Goal: Information Seeking & Learning: Understand process/instructions

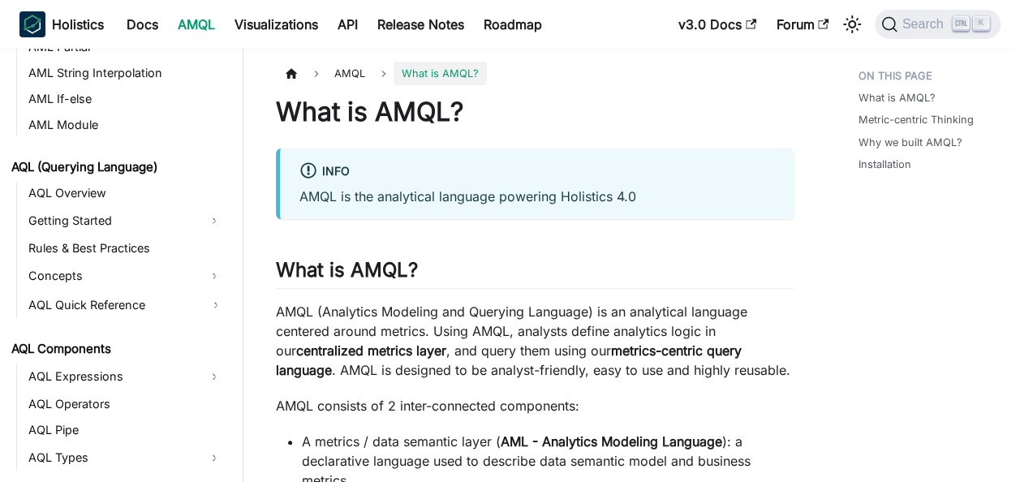
scroll to position [614, 0]
click at [215, 303] on link "AQL Quick Reference" at bounding box center [126, 304] width 205 height 26
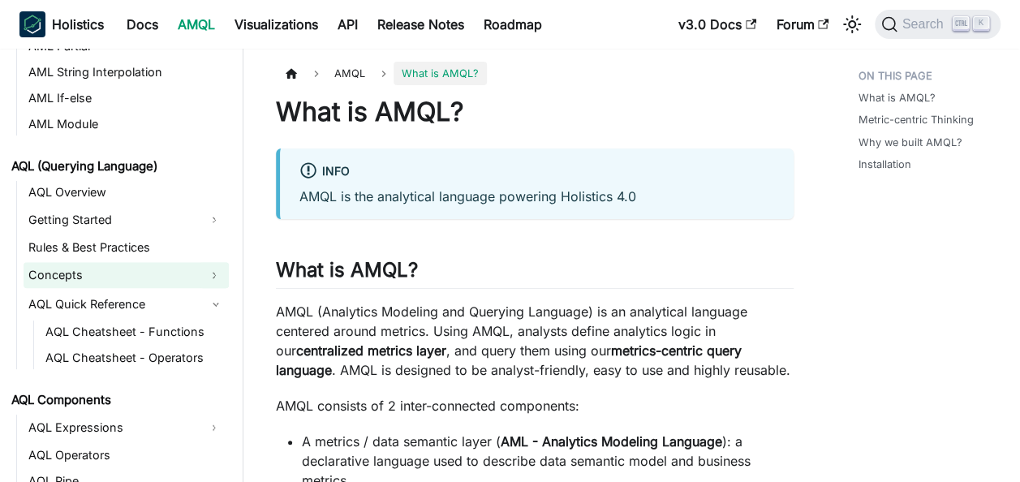
click at [211, 274] on button "Expand sidebar category 'Concepts'" at bounding box center [214, 275] width 29 height 26
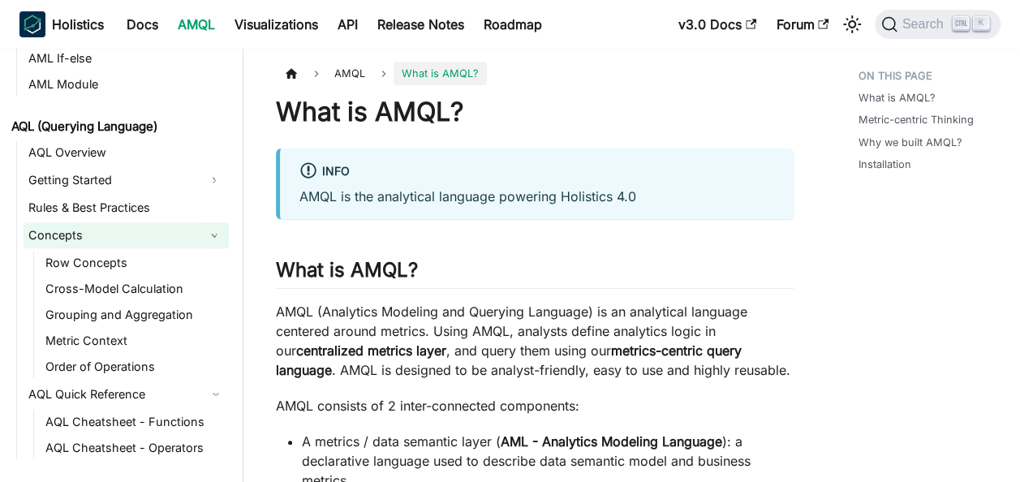
scroll to position [655, 0]
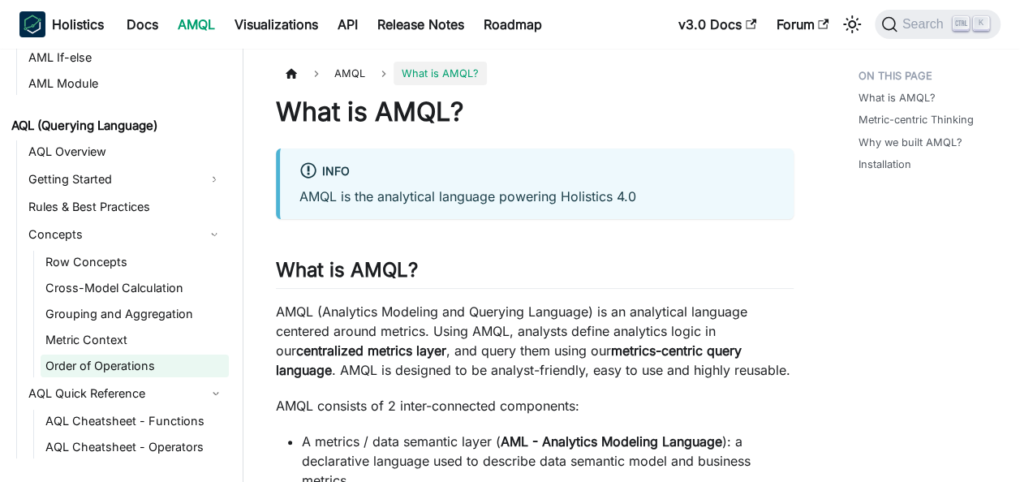
click at [127, 364] on link "Order of Operations" at bounding box center [135, 366] width 188 height 23
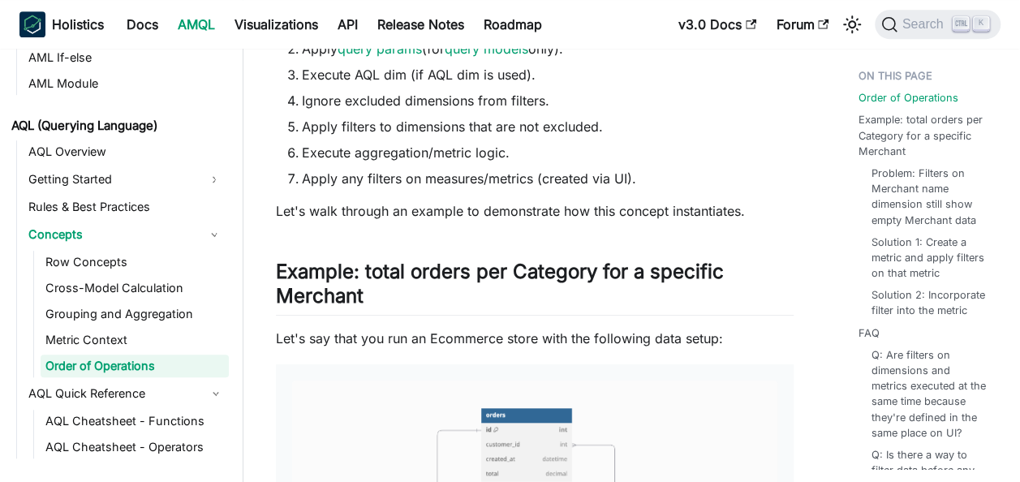
scroll to position [454, 0]
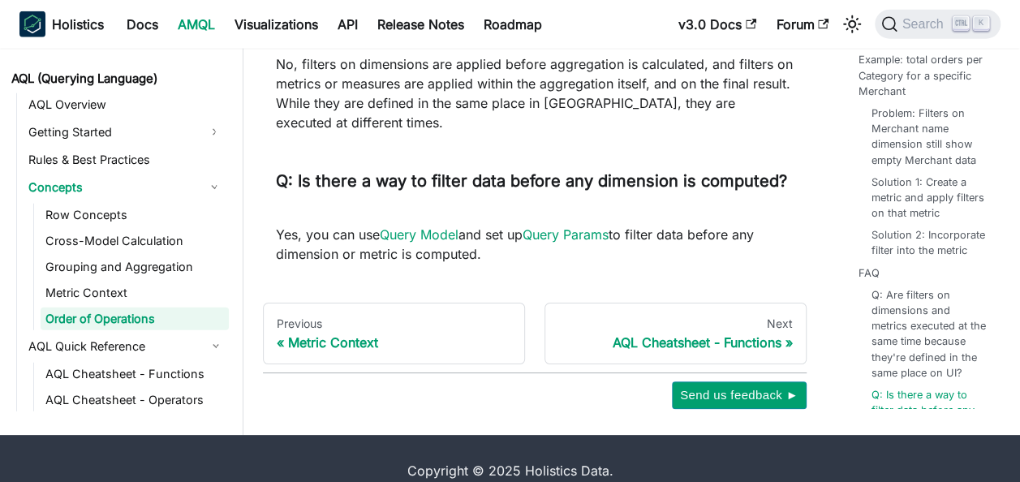
scroll to position [8184, 0]
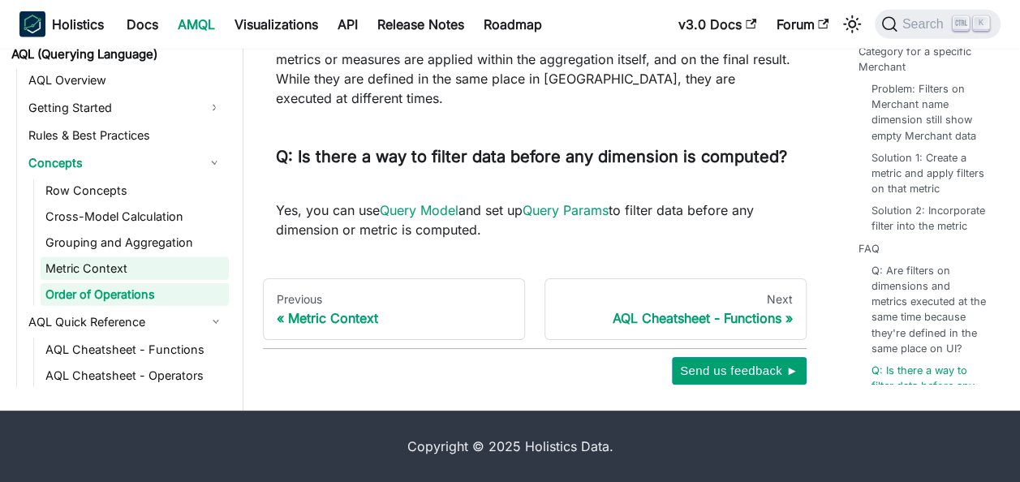
click at [93, 262] on link "Metric Context" at bounding box center [135, 268] width 188 height 23
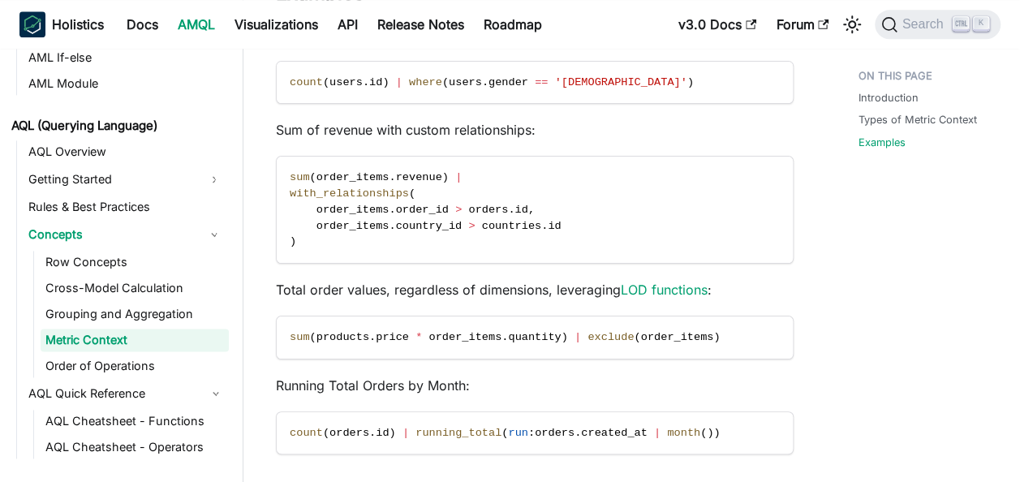
scroll to position [1216, 0]
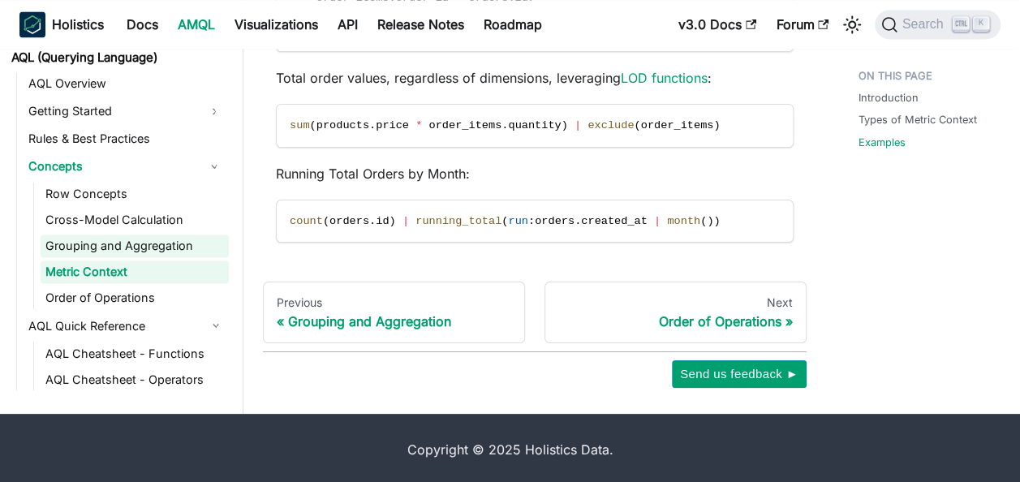
click at [88, 239] on link "Grouping and Aggregation" at bounding box center [135, 246] width 188 height 23
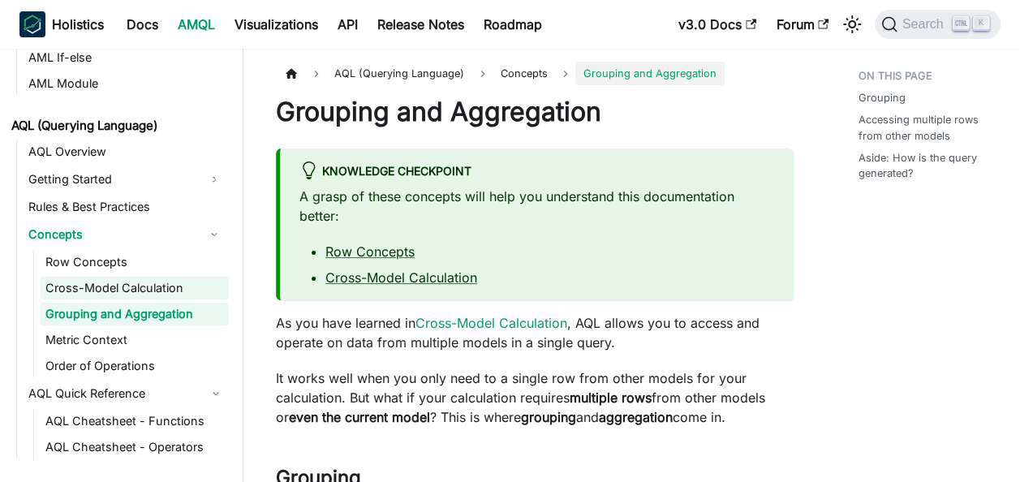
click at [99, 278] on link "Cross-Model Calculation" at bounding box center [135, 288] width 188 height 23
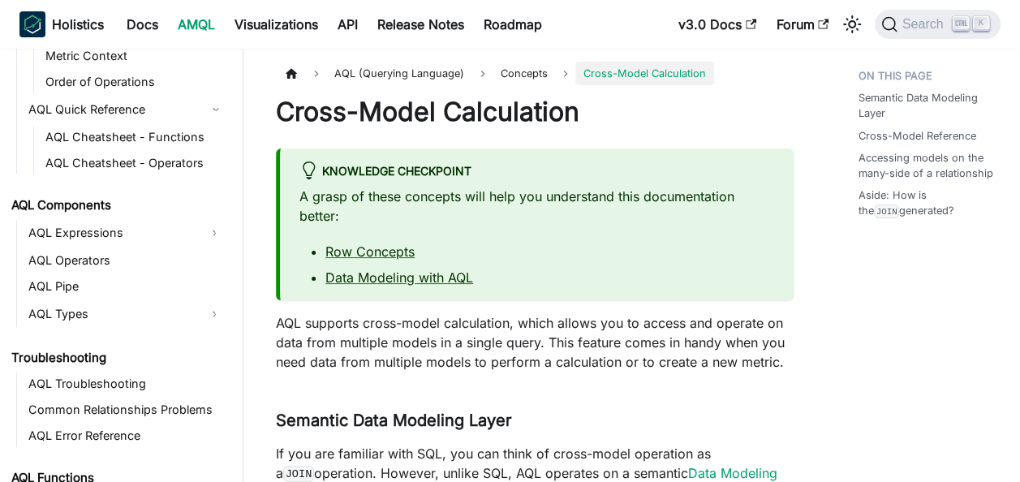
scroll to position [940, 0]
click at [52, 232] on link "AQL Expressions" at bounding box center [112, 232] width 176 height 26
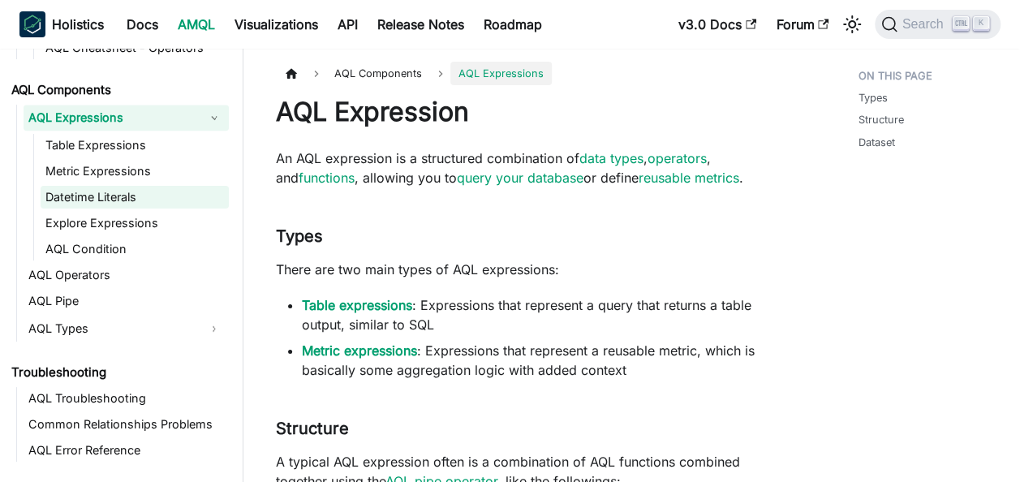
scroll to position [1062, 0]
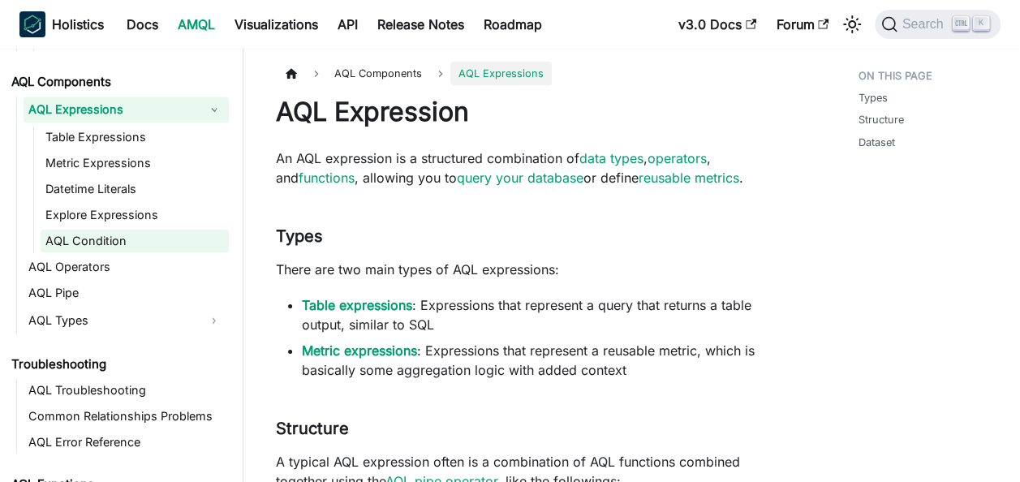
click at [84, 238] on link "AQL Condition" at bounding box center [135, 241] width 188 height 23
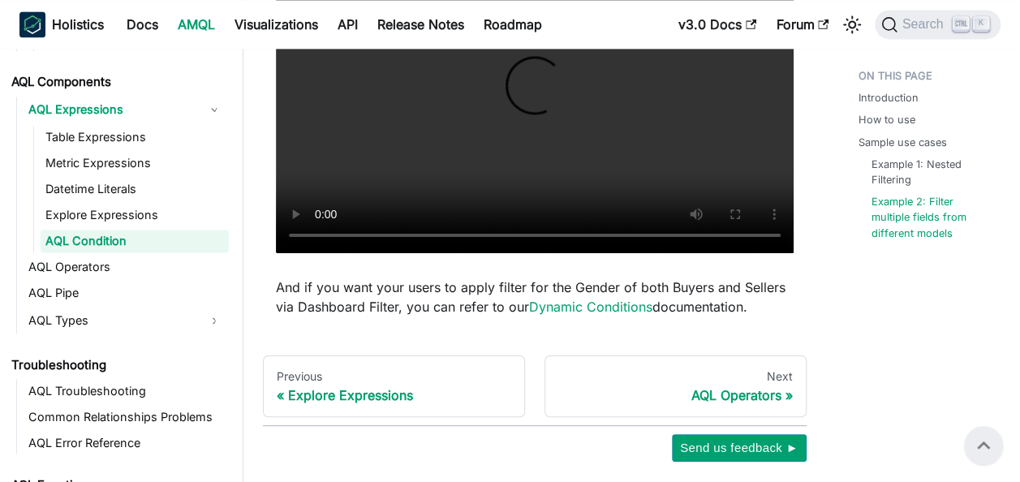
scroll to position [4234, 0]
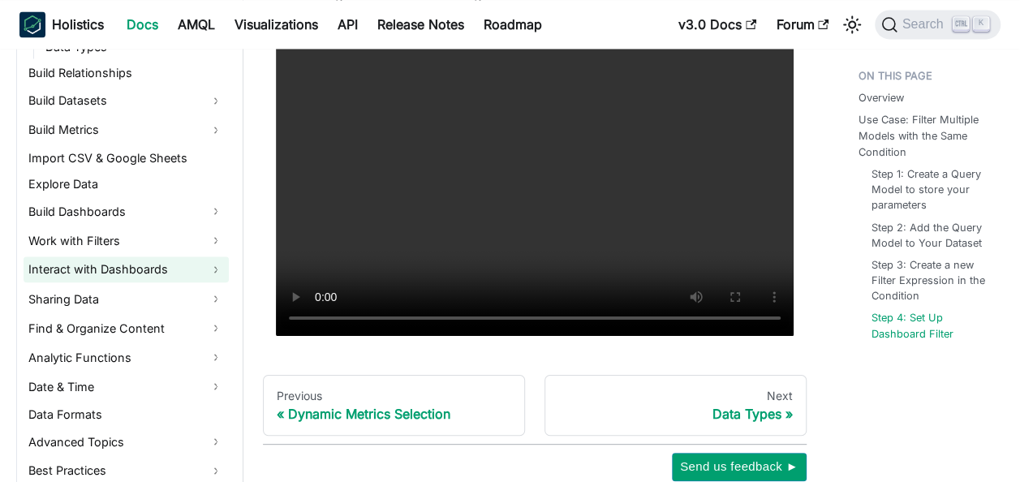
scroll to position [666, 0]
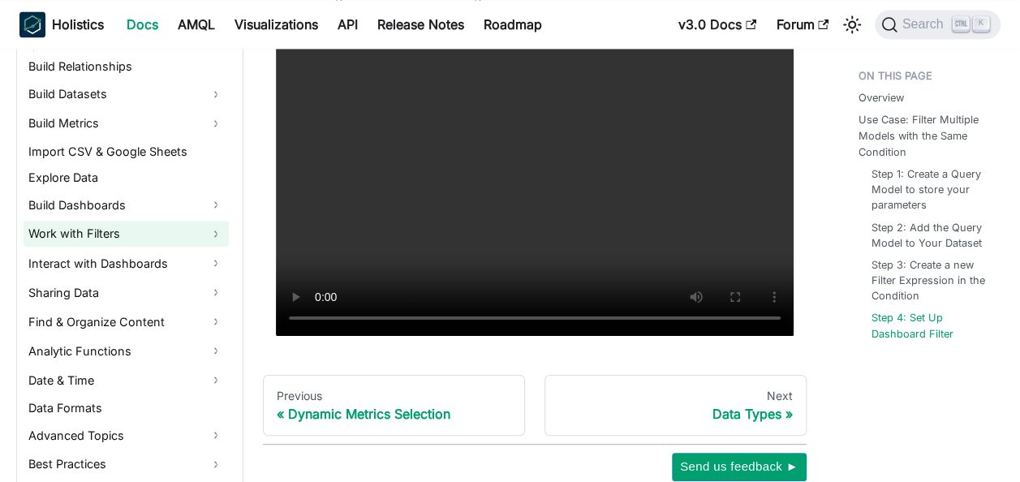
click at [199, 236] on link "Work with Filters" at bounding box center [126, 234] width 205 height 26
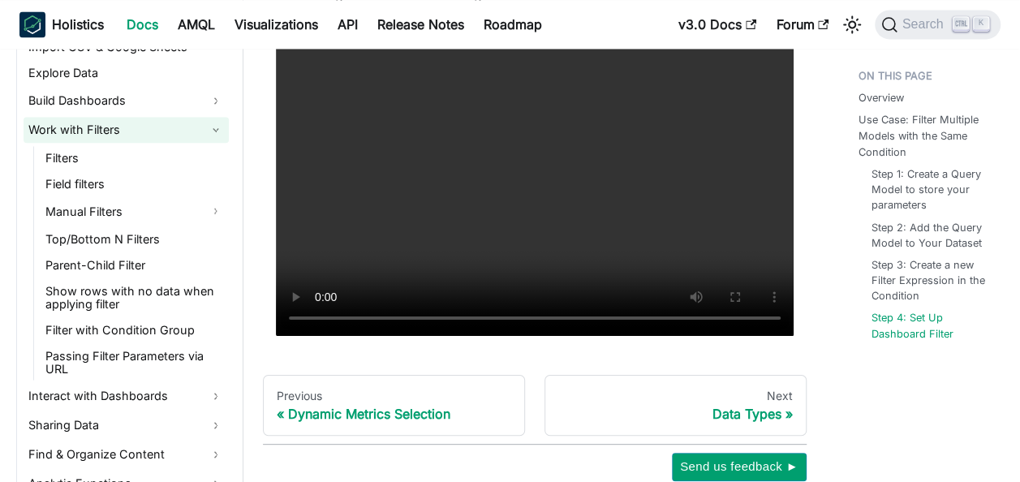
scroll to position [782, 0]
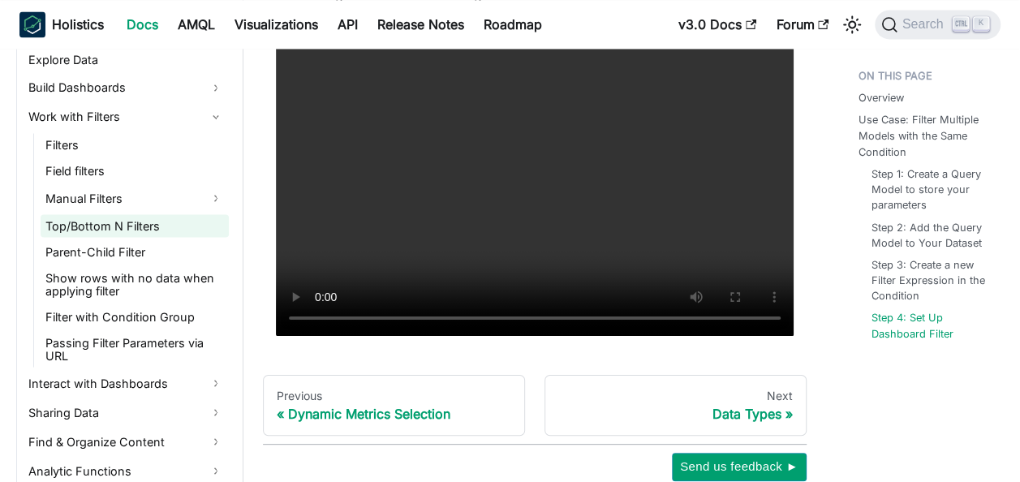
click at [149, 224] on link "Top/Bottom N Filters" at bounding box center [135, 225] width 188 height 23
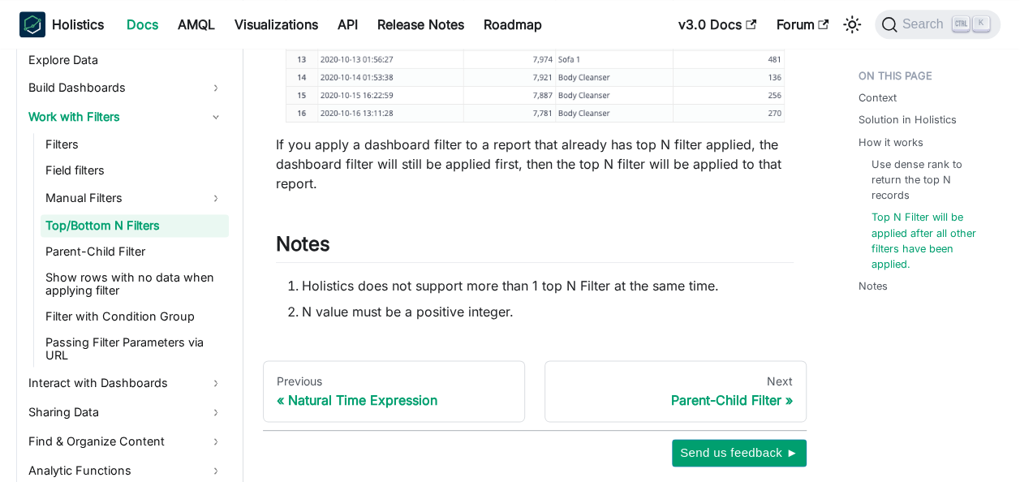
scroll to position [4064, 0]
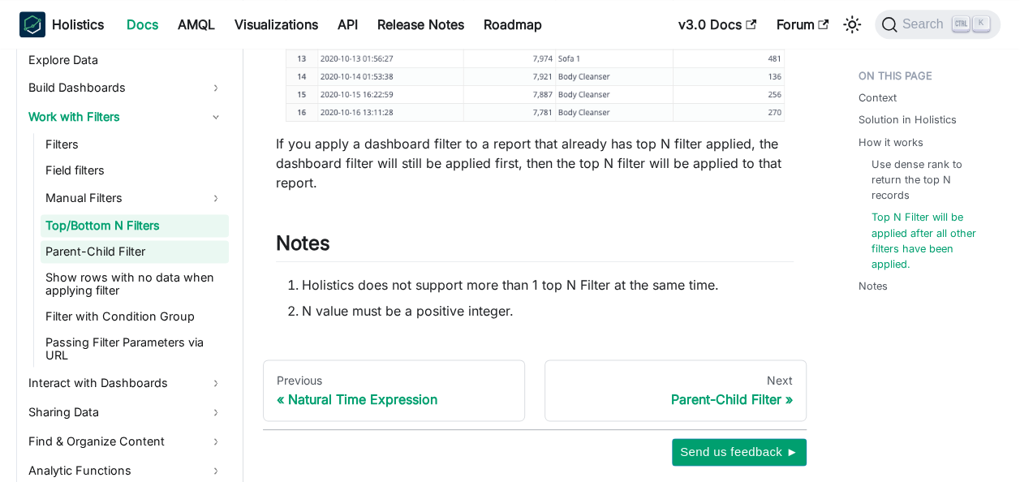
click at [100, 252] on link "Parent-Child Filter" at bounding box center [135, 251] width 188 height 23
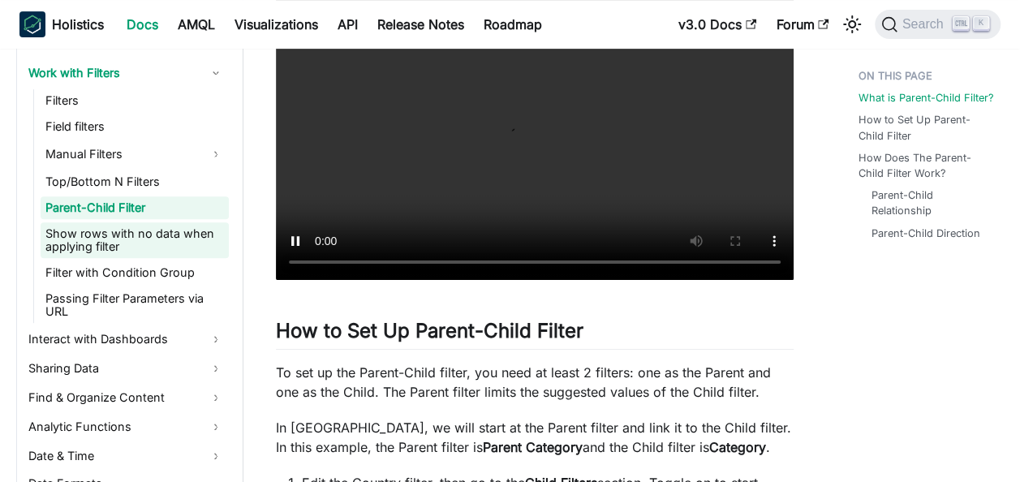
scroll to position [828, 0]
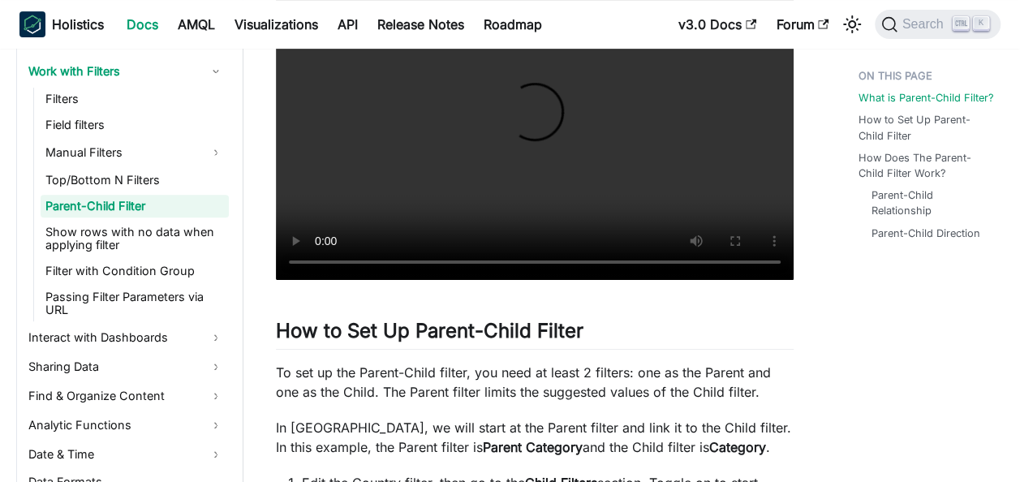
click at [106, 284] on ul "Filters Field filters Manual Filters Top/Bottom N Filters Parent-Child Filter S…" at bounding box center [131, 205] width 196 height 234
click at [105, 270] on link "Filter with Condition Group" at bounding box center [135, 271] width 188 height 23
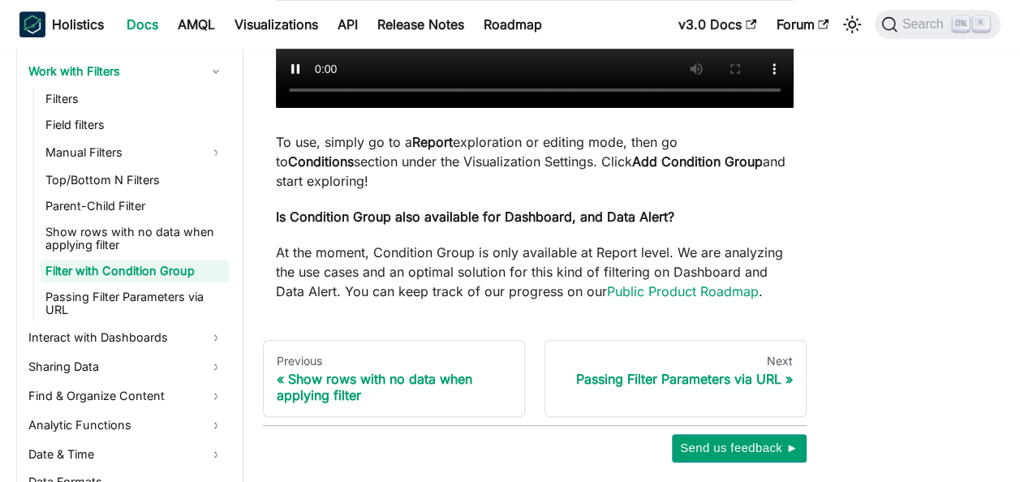
scroll to position [432, 0]
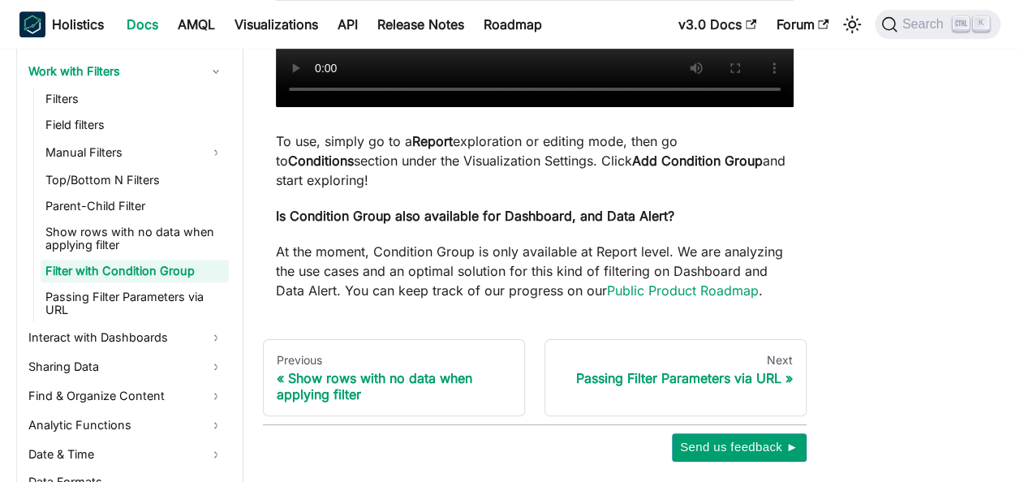
click at [464, 324] on div "Analytics Development Work with Filters Filter with Condition Group Filter with…" at bounding box center [535, 46] width 544 height 832
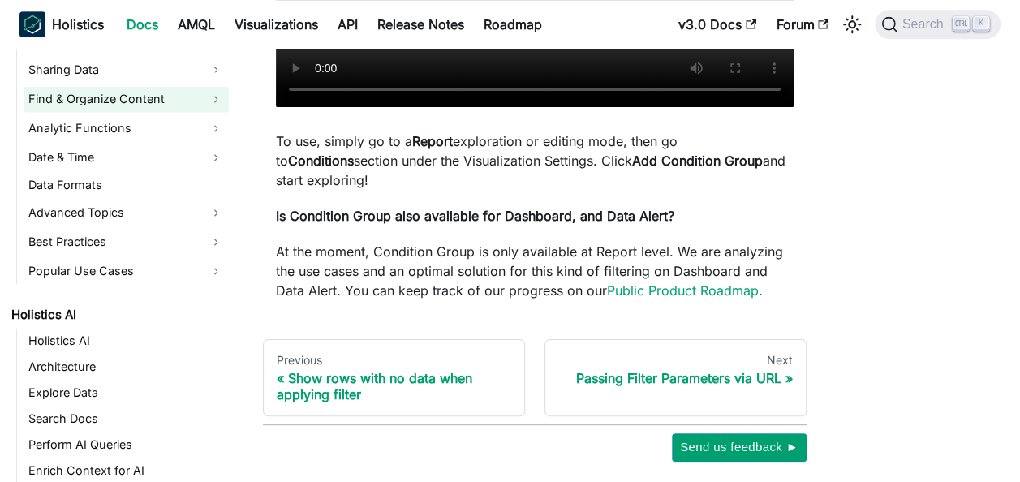
scroll to position [1128, 0]
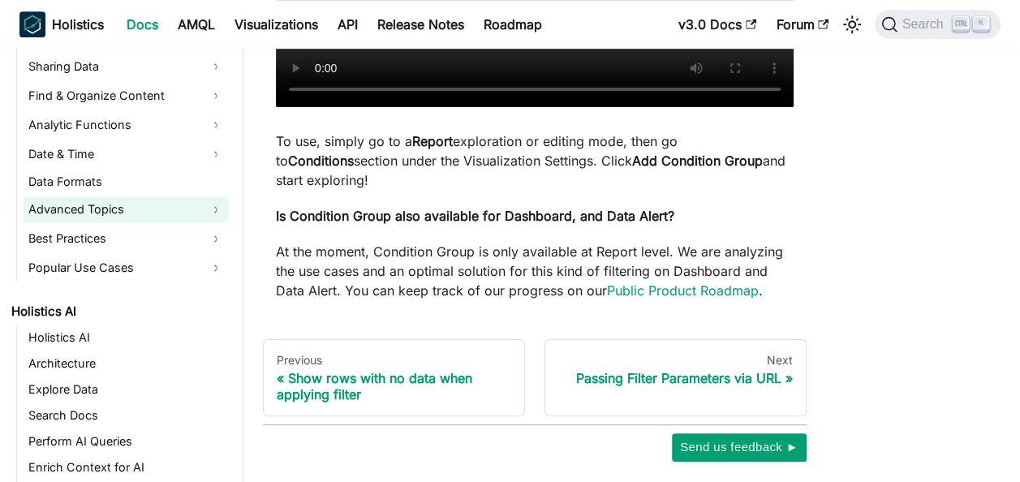
click at [118, 208] on link "Advanced Topics" at bounding box center [126, 209] width 205 height 26
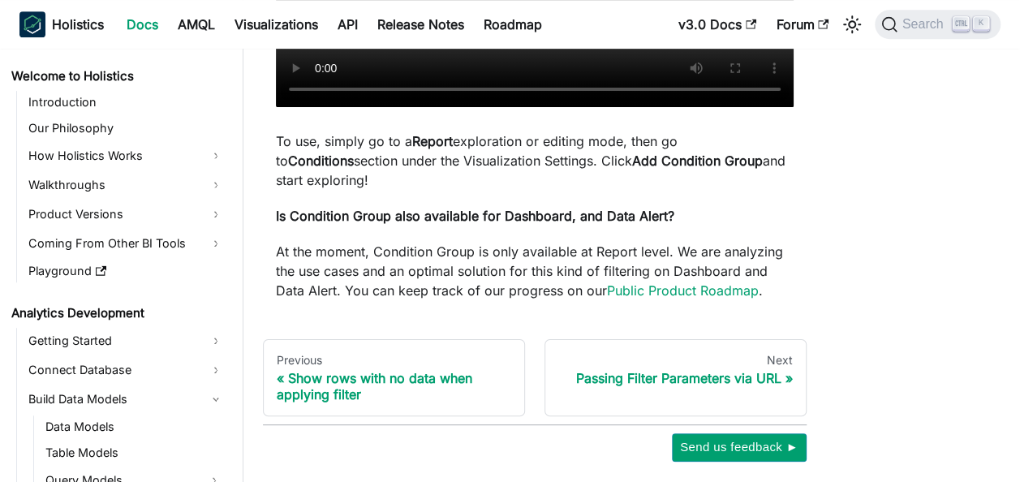
scroll to position [0, 0]
